Goal: Task Accomplishment & Management: Manage account settings

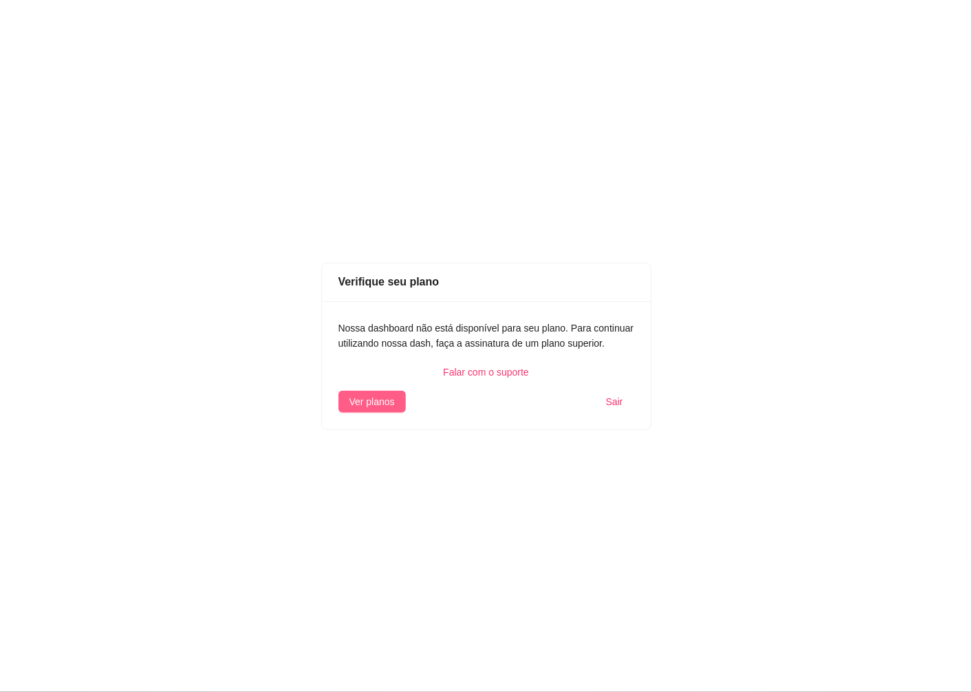
click at [388, 403] on span "Ver planos" at bounding box center [371, 401] width 45 height 15
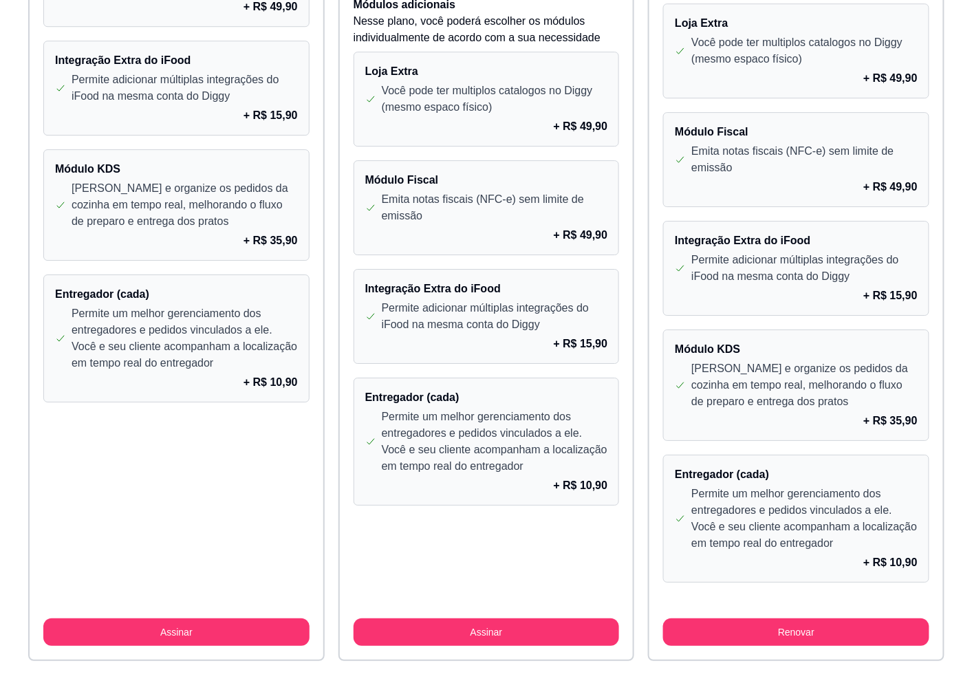
scroll to position [1135, 0]
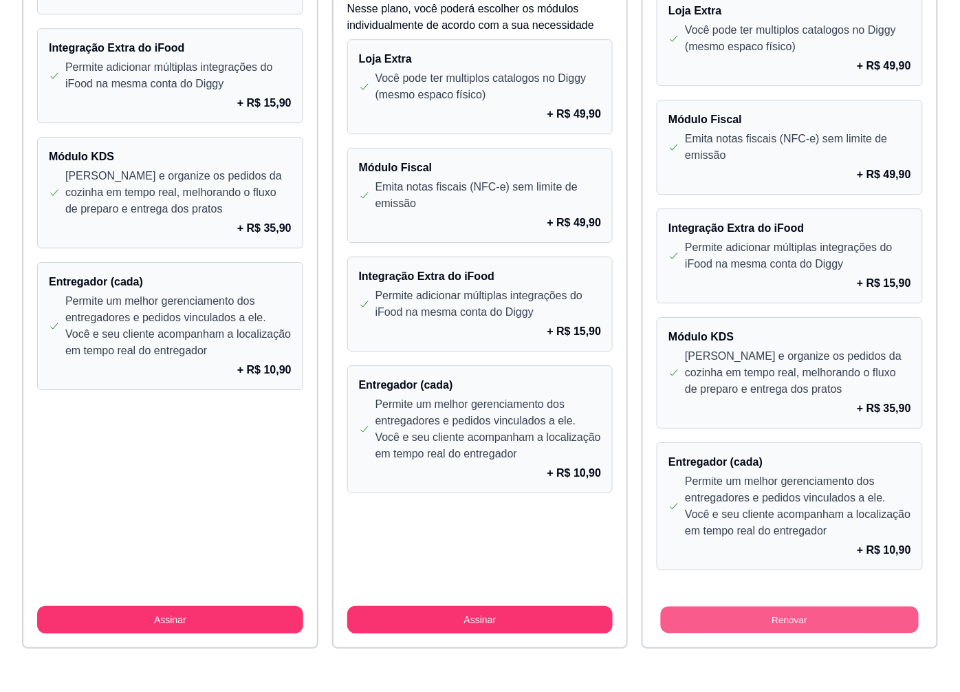
click at [772, 622] on button "Renovar" at bounding box center [790, 620] width 258 height 27
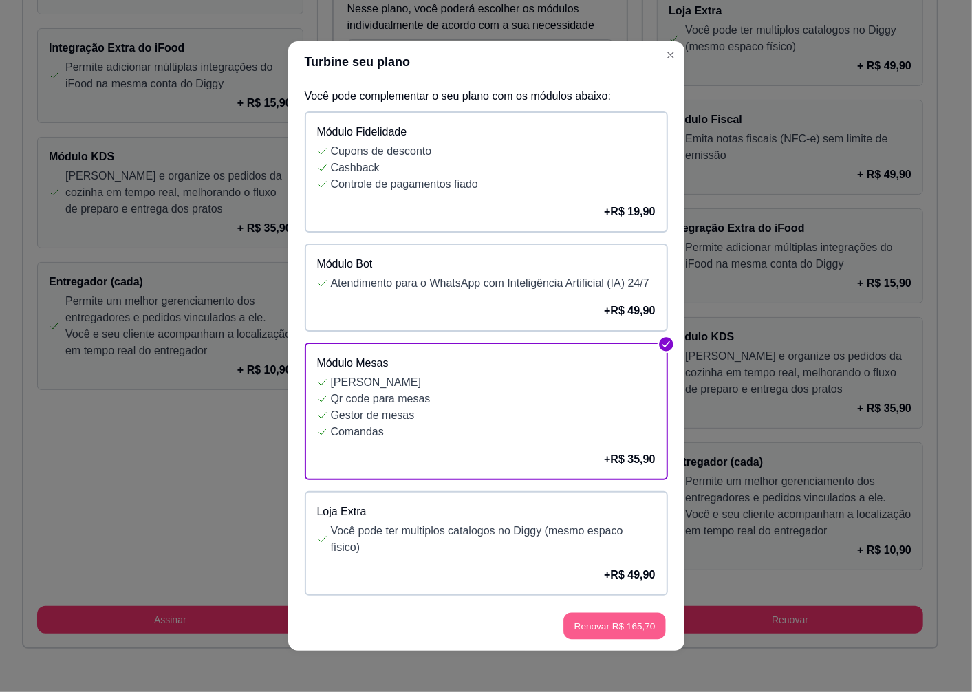
click at [615, 629] on button "Renovar R$ 165,70" at bounding box center [614, 626] width 102 height 27
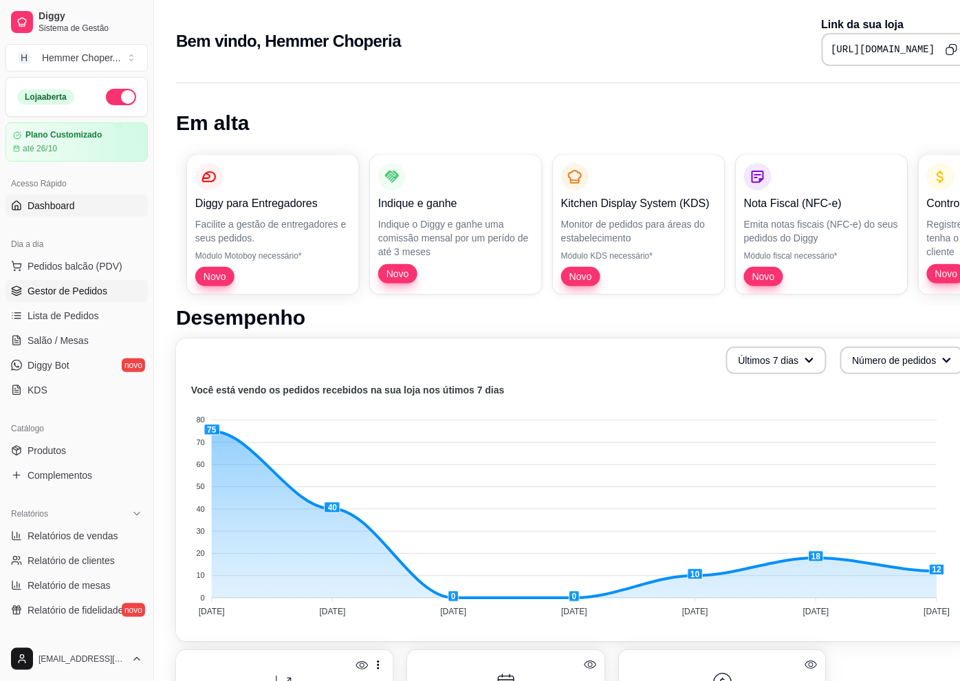
click at [72, 285] on span "Gestor de Pedidos" at bounding box center [68, 291] width 80 height 14
